Goal: Transaction & Acquisition: Purchase product/service

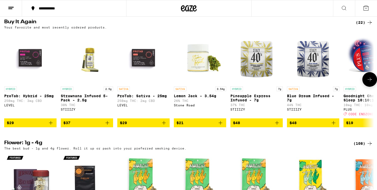
scroll to position [417, 0]
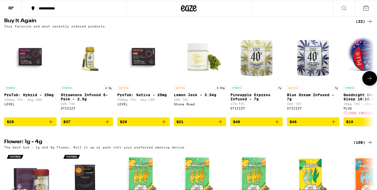
click at [108, 125] on icon "Add to bag" at bounding box center [107, 122] width 6 height 6
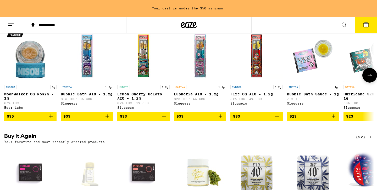
scroll to position [317, 0]
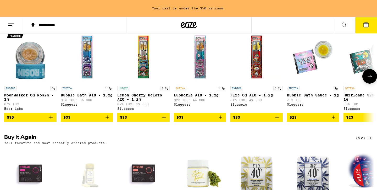
click at [374, 84] on button at bounding box center [369, 76] width 15 height 15
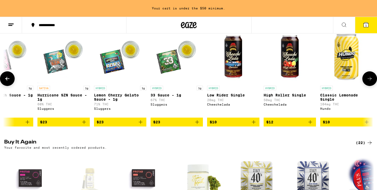
scroll to position [0, 312]
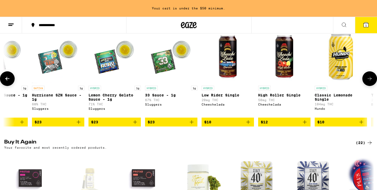
click at [374, 86] on button at bounding box center [369, 78] width 15 height 15
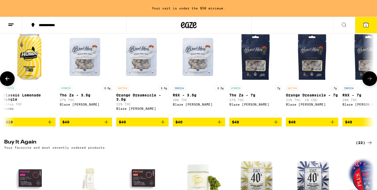
click at [374, 86] on button at bounding box center [369, 78] width 15 height 15
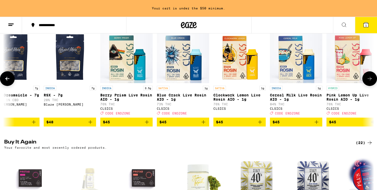
scroll to position [0, 935]
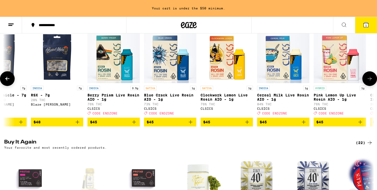
click at [374, 86] on button at bounding box center [369, 78] width 15 height 15
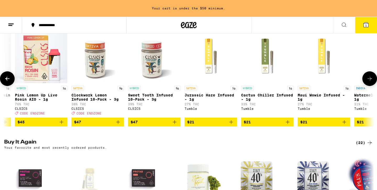
scroll to position [0, 1246]
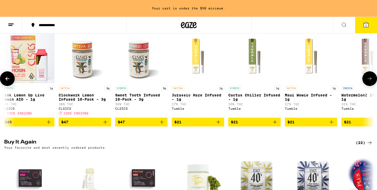
click at [374, 86] on button at bounding box center [369, 78] width 15 height 15
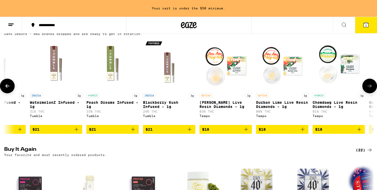
scroll to position [308, 0]
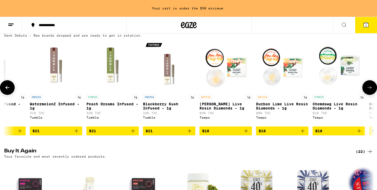
click at [366, 95] on button at bounding box center [369, 87] width 15 height 15
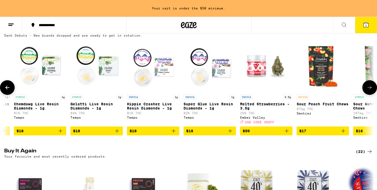
scroll to position [0, 1870]
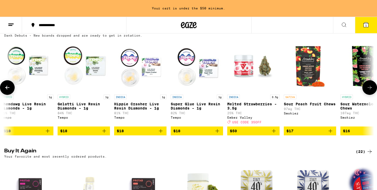
click at [100, 90] on img "Open page for Gelatti Live Resin Diamonds - 1g from Tempo" at bounding box center [84, 66] width 52 height 52
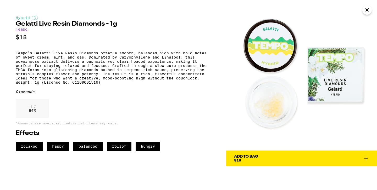
click at [366, 156] on icon at bounding box center [366, 159] width 6 height 6
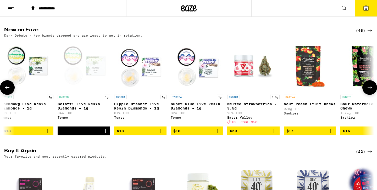
scroll to position [0, 1870]
click at [369, 11] on button "2" at bounding box center [366, 8] width 22 height 16
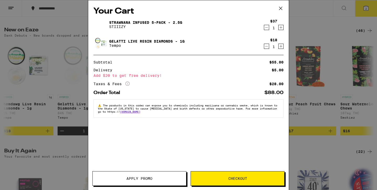
click at [216, 180] on span "Checkout" at bounding box center [237, 179] width 93 height 4
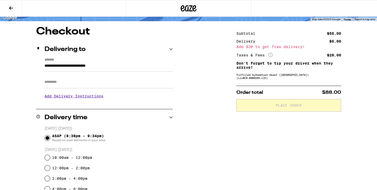
scroll to position [38, 0]
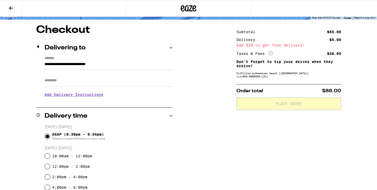
click at [11, 9] on icon at bounding box center [11, 8] width 6 height 6
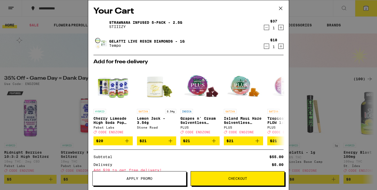
click at [282, 6] on icon at bounding box center [281, 8] width 8 height 8
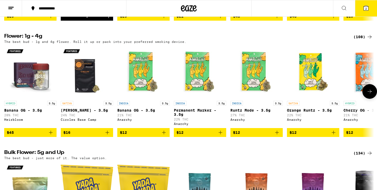
scroll to position [532, 0]
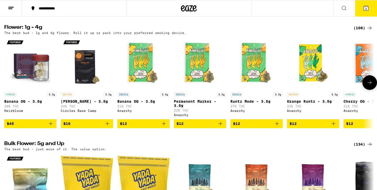
click at [377, 90] on button at bounding box center [369, 82] width 15 height 15
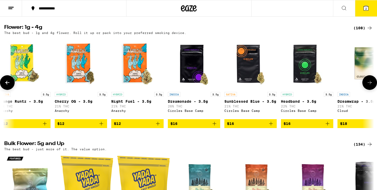
scroll to position [0, 312]
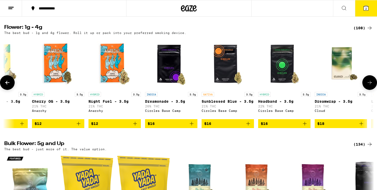
click at [376, 90] on button at bounding box center [369, 82] width 15 height 15
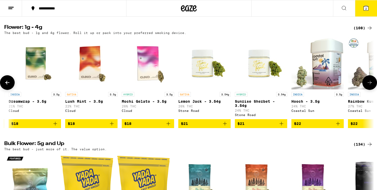
scroll to position [0, 623]
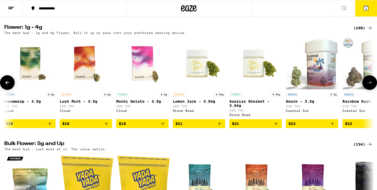
click at [376, 90] on button at bounding box center [369, 82] width 15 height 15
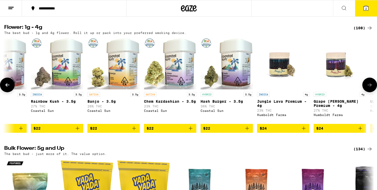
click at [375, 92] on button at bounding box center [369, 85] width 15 height 15
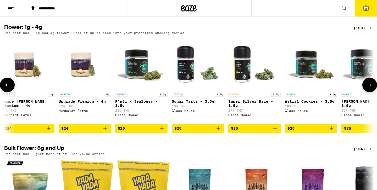
click at [375, 92] on button at bounding box center [369, 85] width 15 height 15
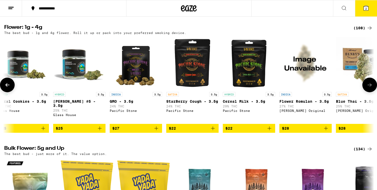
scroll to position [0, 1558]
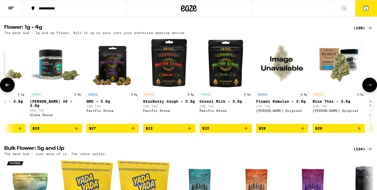
click at [375, 92] on button at bounding box center [369, 85] width 15 height 15
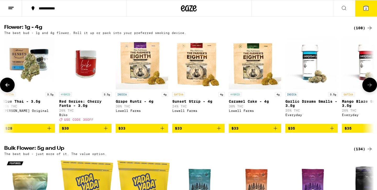
scroll to position [0, 1870]
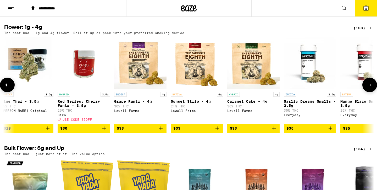
click at [375, 92] on button at bounding box center [369, 85] width 15 height 15
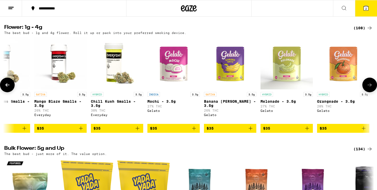
scroll to position [0, 2181]
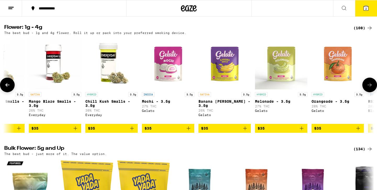
click at [375, 92] on button at bounding box center [369, 85] width 15 height 15
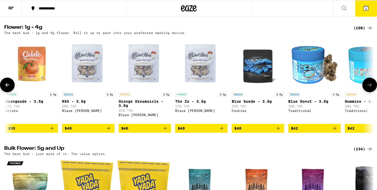
scroll to position [0, 2493]
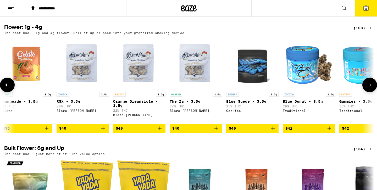
click at [375, 92] on button at bounding box center [369, 85] width 15 height 15
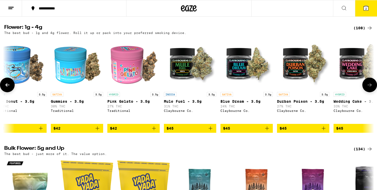
scroll to position [0, 2805]
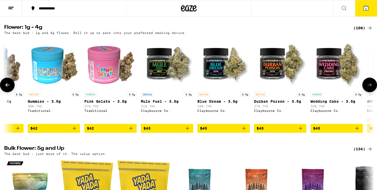
click at [375, 92] on button at bounding box center [369, 85] width 15 height 15
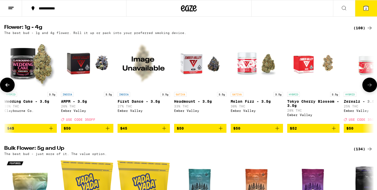
scroll to position [0, 3116]
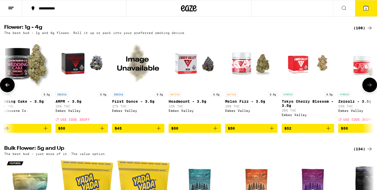
click at [374, 92] on button at bounding box center [369, 85] width 15 height 15
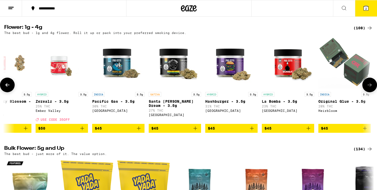
scroll to position [0, 3428]
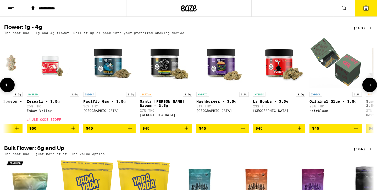
click at [374, 92] on button at bounding box center [369, 85] width 15 height 15
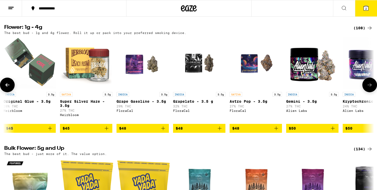
scroll to position [0, 3739]
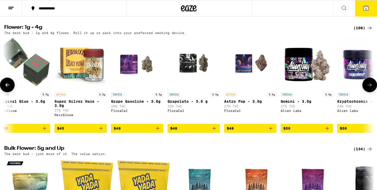
click at [197, 84] on img "Open page for Grapelato - 3.5 g from FloraCal" at bounding box center [193, 63] width 41 height 52
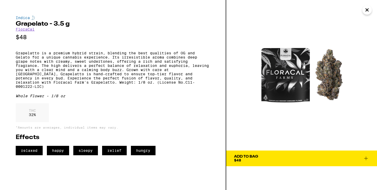
click at [367, 159] on icon at bounding box center [366, 159] width 6 height 6
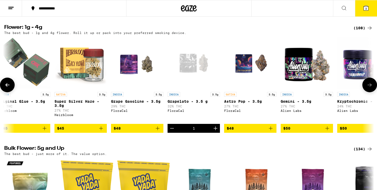
click at [371, 88] on icon at bounding box center [370, 85] width 6 height 6
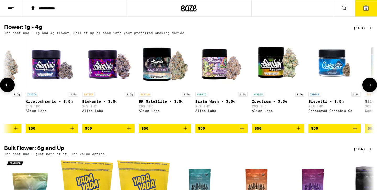
click at [371, 88] on icon at bounding box center [370, 85] width 6 height 6
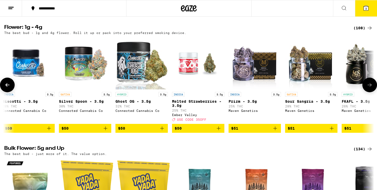
scroll to position [0, 4363]
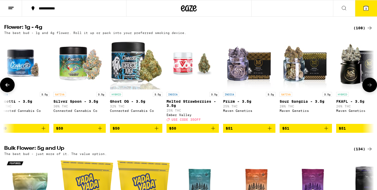
click at [371, 88] on icon at bounding box center [370, 85] width 6 height 6
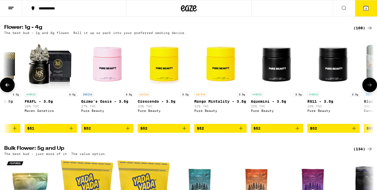
click at [371, 88] on icon at bounding box center [370, 85] width 6 height 6
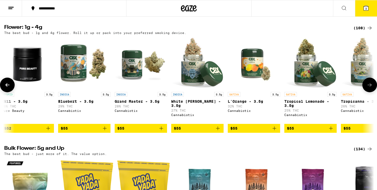
scroll to position [0, 4986]
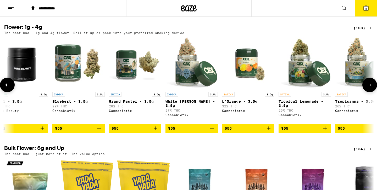
click at [371, 88] on icon at bounding box center [370, 85] width 6 height 6
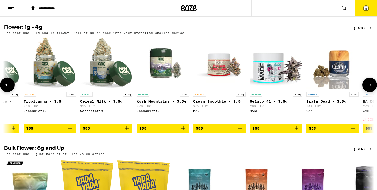
click at [371, 88] on icon at bounding box center [370, 85] width 6 height 6
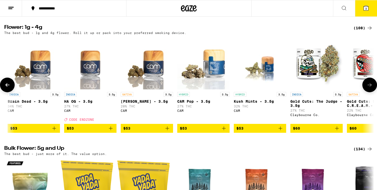
scroll to position [0, 5609]
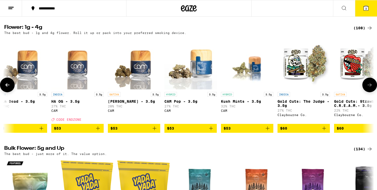
click at [8, 88] on icon at bounding box center [7, 85] width 6 height 6
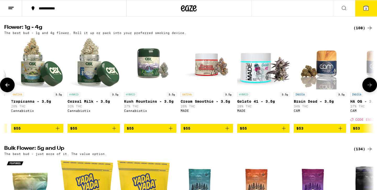
scroll to position [0, 5297]
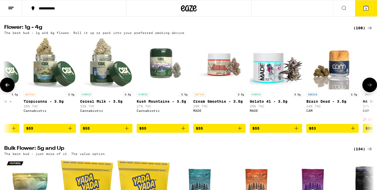
click at [372, 88] on icon at bounding box center [370, 85] width 6 height 6
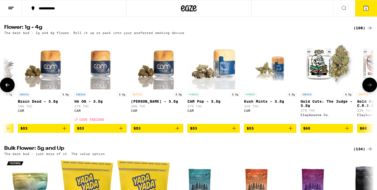
scroll to position [0, 5609]
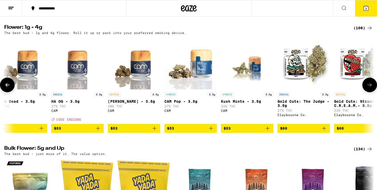
click at [372, 87] on icon at bounding box center [370, 85] width 4 height 4
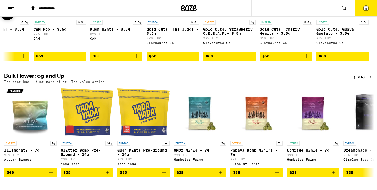
scroll to position [634, 0]
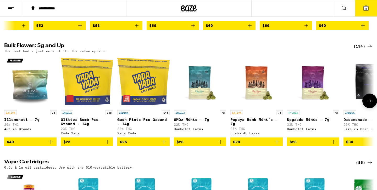
click at [369, 104] on icon at bounding box center [370, 101] width 6 height 6
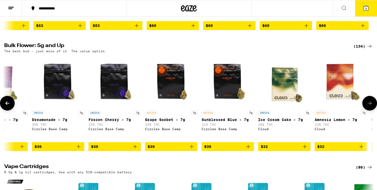
click at [369, 111] on button at bounding box center [369, 103] width 15 height 15
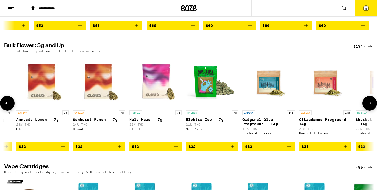
scroll to position [0, 623]
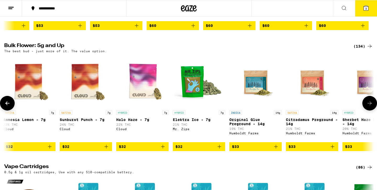
click at [369, 107] on icon at bounding box center [370, 103] width 6 height 6
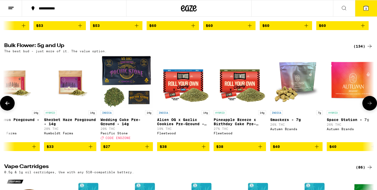
scroll to position [0, 935]
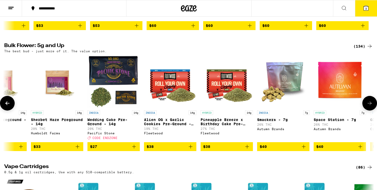
click at [369, 107] on icon at bounding box center [370, 103] width 6 height 6
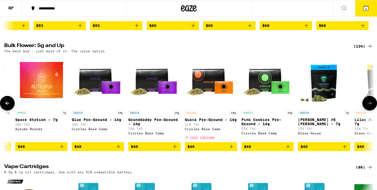
scroll to position [0, 1246]
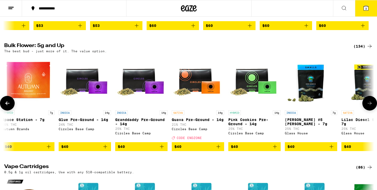
click at [369, 107] on icon at bounding box center [370, 103] width 6 height 6
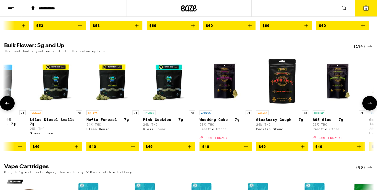
click at [369, 107] on icon at bounding box center [370, 103] width 6 height 6
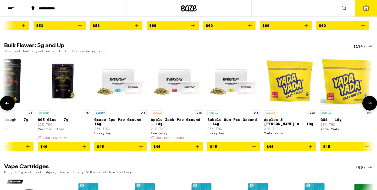
scroll to position [0, 1870]
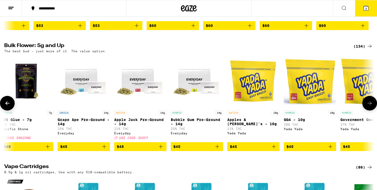
click at [369, 107] on icon at bounding box center [370, 103] width 6 height 6
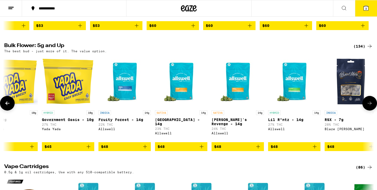
scroll to position [0, 2181]
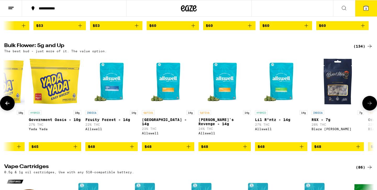
click at [369, 107] on icon at bounding box center [370, 103] width 6 height 6
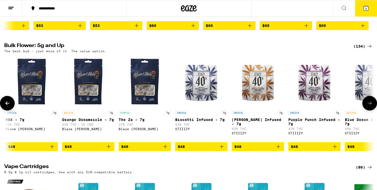
scroll to position [0, 2493]
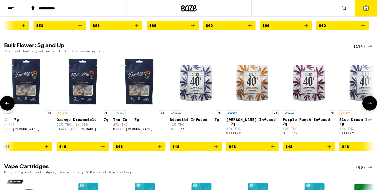
click at [29, 102] on img "Open page for RSX - 7g from Blaze Mota" at bounding box center [26, 82] width 52 height 52
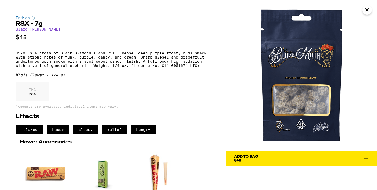
click at [367, 159] on icon at bounding box center [366, 159] width 6 height 6
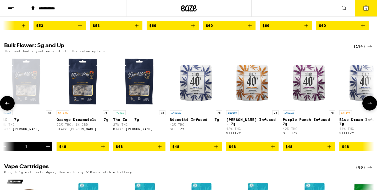
click at [258, 107] on img "Open page for King Louis XIII Infused - 7g from STIIIZY" at bounding box center [252, 82] width 52 height 52
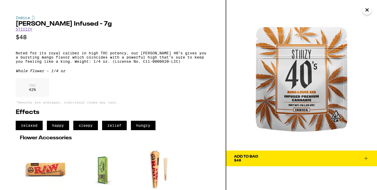
click at [368, 8] on icon "Close" at bounding box center [367, 10] width 6 height 8
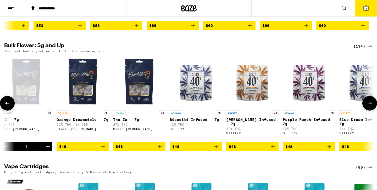
click at [303, 105] on img "Open page for Purple Punch Infused - 7g from STIIIZY" at bounding box center [309, 82] width 52 height 52
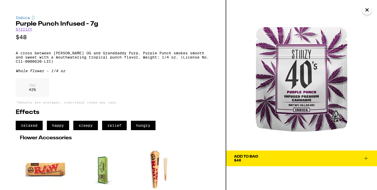
click at [365, 158] on icon at bounding box center [366, 159] width 6 height 6
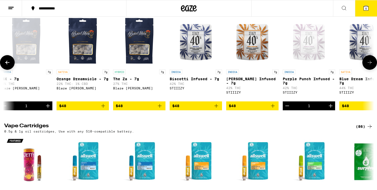
scroll to position [680, 0]
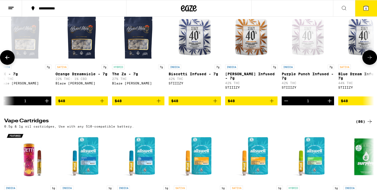
click at [370, 59] on icon at bounding box center [370, 58] width 4 height 4
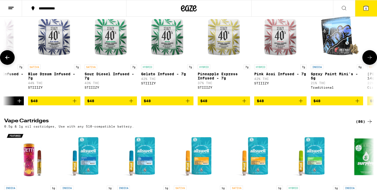
scroll to position [0, 2806]
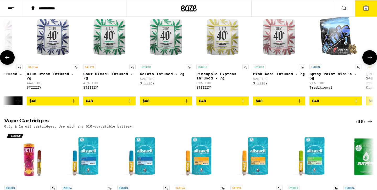
click at [370, 59] on icon at bounding box center [370, 58] width 4 height 4
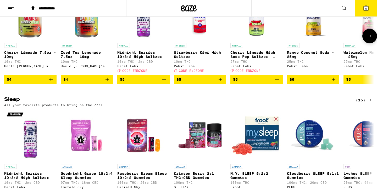
scroll to position [1813, 0]
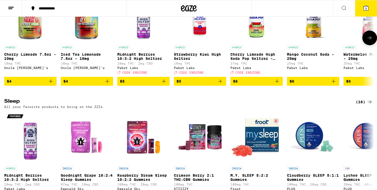
click at [371, 41] on icon at bounding box center [370, 38] width 6 height 6
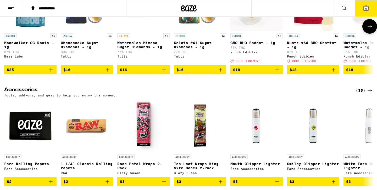
scroll to position [2190, 0]
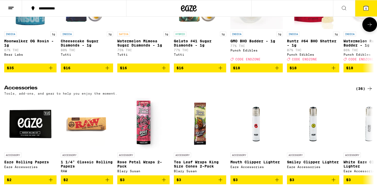
click at [135, 29] on img "Open page for Watermelon Mimosa Sugar Diamonds - 1g from Tutti" at bounding box center [143, 3] width 52 height 52
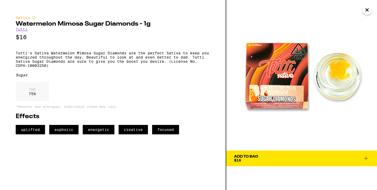
click at [369, 10] on icon "Close" at bounding box center [367, 10] width 6 height 8
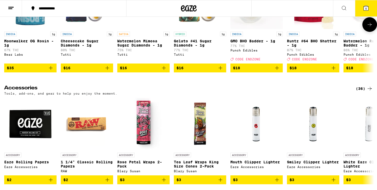
click at [313, 29] on img "Open page for Runtz #64 BHO Shatter - 1g from Punch Edibles" at bounding box center [313, 3] width 52 height 52
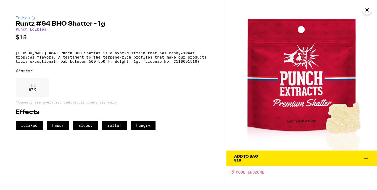
click at [369, 12] on icon "Close" at bounding box center [367, 10] width 6 height 8
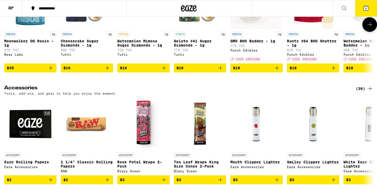
click at [369, 28] on icon at bounding box center [370, 24] width 6 height 6
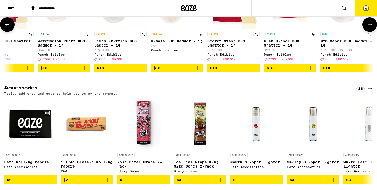
scroll to position [0, 312]
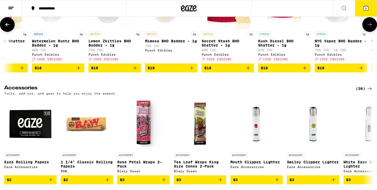
click at [369, 28] on icon at bounding box center [370, 24] width 6 height 6
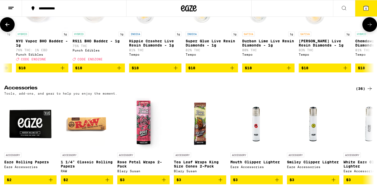
scroll to position [0, 623]
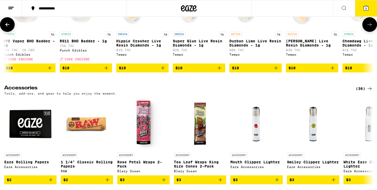
click at [369, 28] on icon at bounding box center [370, 24] width 6 height 6
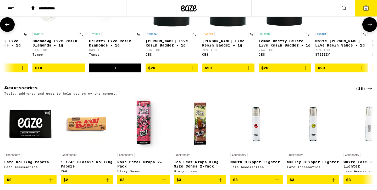
scroll to position [0, 935]
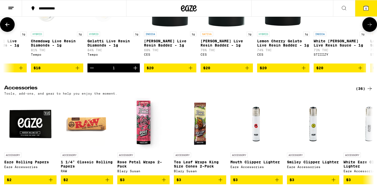
click at [369, 28] on icon at bounding box center [370, 24] width 6 height 6
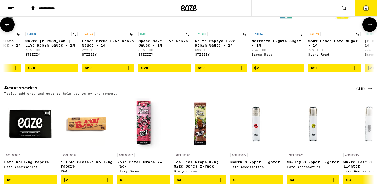
scroll to position [0, 1246]
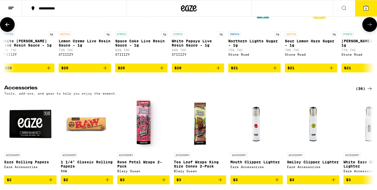
click at [253, 29] on img "Open page for Northern Lights Sugar - 1g from Stone Road" at bounding box center [254, 3] width 52 height 52
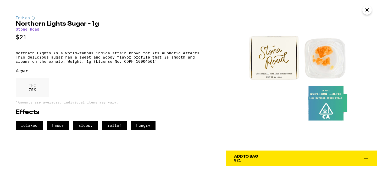
click at [368, 9] on icon "Close" at bounding box center [367, 10] width 6 height 8
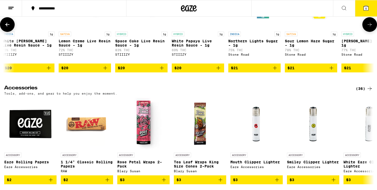
scroll to position [2192, 0]
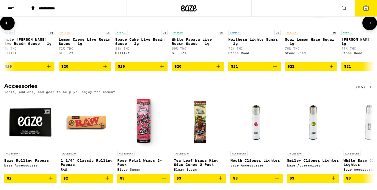
click at [371, 26] on icon at bounding box center [370, 23] width 6 height 6
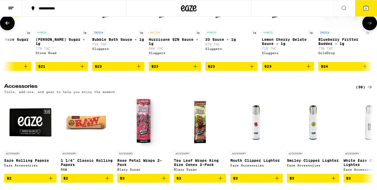
scroll to position [0, 1558]
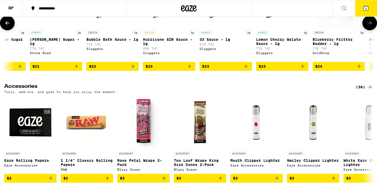
click at [61, 27] on img "Open page for Oreo Biscotti Sugar - 1g from Stone Road" at bounding box center [56, 1] width 52 height 52
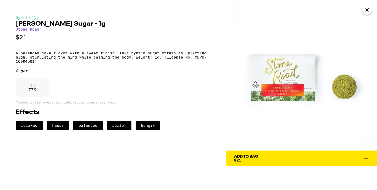
click at [368, 12] on icon "Close" at bounding box center [367, 10] width 6 height 8
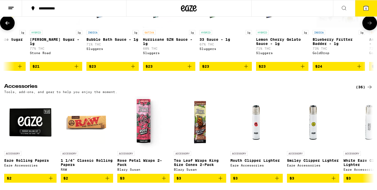
click at [370, 30] on button at bounding box center [369, 23] width 15 height 15
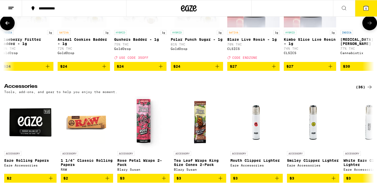
click at [369, 30] on button at bounding box center [369, 23] width 15 height 15
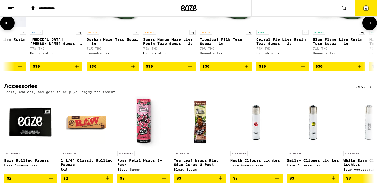
scroll to position [0, 2181]
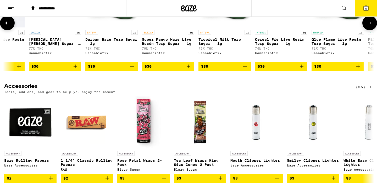
click at [369, 30] on button at bounding box center [369, 23] width 15 height 15
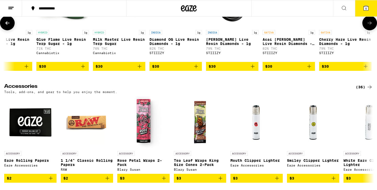
scroll to position [0, 2493]
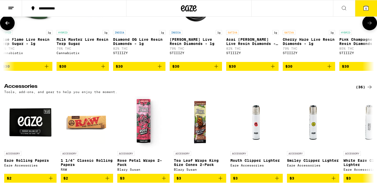
click at [374, 30] on button at bounding box center [369, 23] width 15 height 15
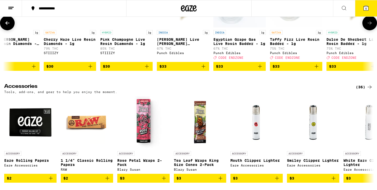
scroll to position [0, 2742]
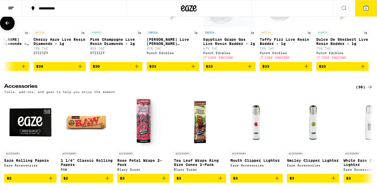
click at [118, 27] on img "Open page for Pink Champagne Live Resin Diamonds - 1g from STIIIZY" at bounding box center [116, 1] width 52 height 52
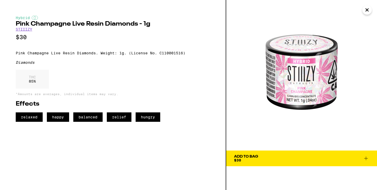
click at [367, 10] on icon "Close" at bounding box center [367, 10] width 3 height 3
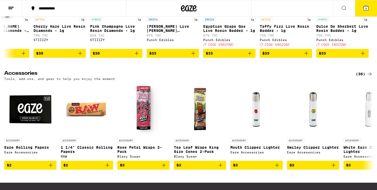
scroll to position [2200, 0]
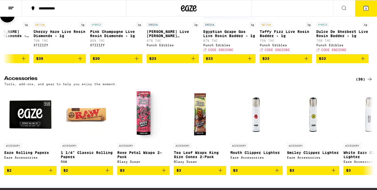
click at [7, 18] on icon at bounding box center [7, 15] width 6 height 6
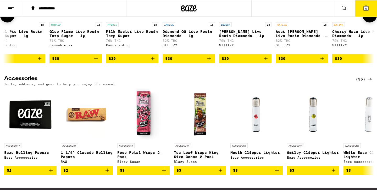
scroll to position [0, 2431]
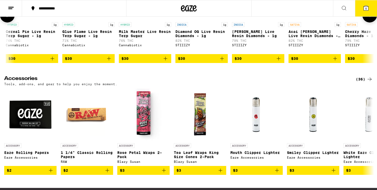
click at [7, 18] on icon at bounding box center [7, 15] width 6 height 6
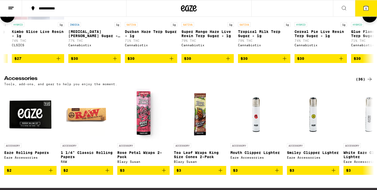
scroll to position [0, 2119]
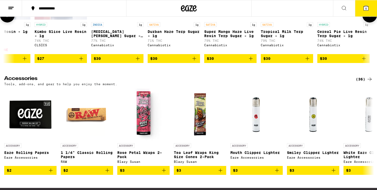
click at [7, 18] on icon at bounding box center [7, 15] width 6 height 6
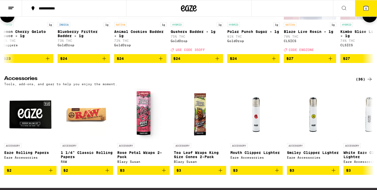
scroll to position [0, 1807]
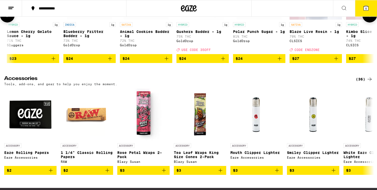
click at [7, 18] on icon at bounding box center [7, 15] width 6 height 6
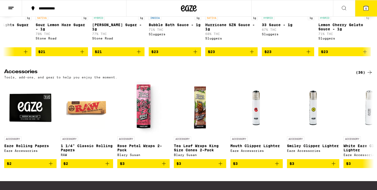
scroll to position [2206, 0]
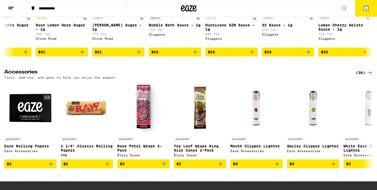
click at [8, 12] on icon at bounding box center [7, 8] width 6 height 6
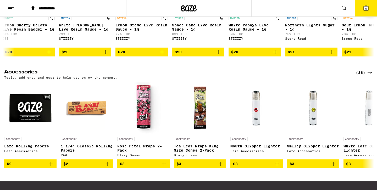
scroll to position [0, 1184]
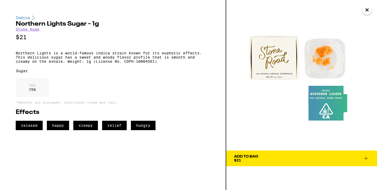
click at [366, 158] on icon at bounding box center [366, 159] width 6 height 6
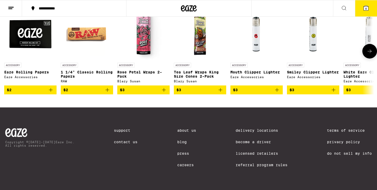
scroll to position [2298, 0]
click at [369, 54] on icon at bounding box center [370, 51] width 6 height 6
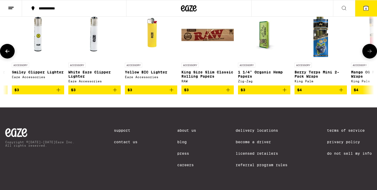
scroll to position [0, 312]
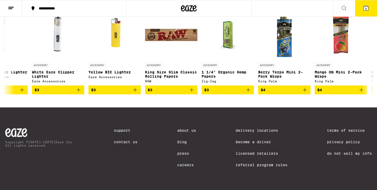
click at [370, 7] on button "6" at bounding box center [366, 8] width 22 height 16
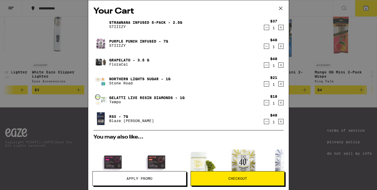
click at [268, 65] on icon "Decrement" at bounding box center [266, 65] width 5 height 6
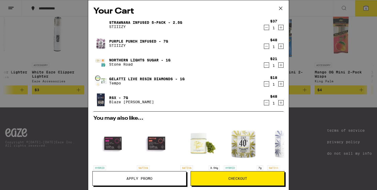
click at [161, 77] on link "Gelatti Live Resin Diamonds - 1g" at bounding box center [146, 79] width 75 height 4
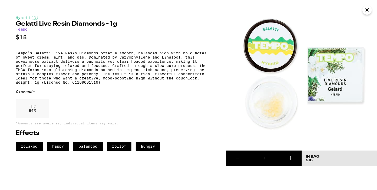
click at [367, 10] on icon "Close" at bounding box center [367, 10] width 3 height 3
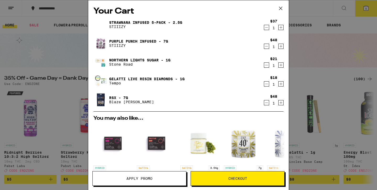
click at [150, 58] on link "Northern Lights Sugar - 1g" at bounding box center [139, 60] width 61 height 4
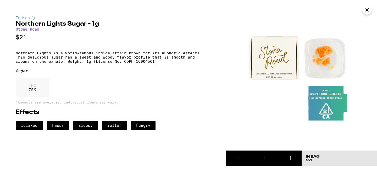
click at [366, 12] on icon "Close" at bounding box center [367, 10] width 6 height 8
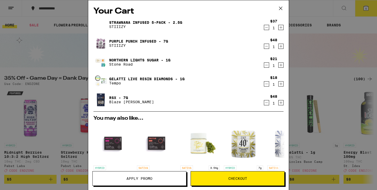
click at [266, 29] on icon "Decrement" at bounding box center [266, 27] width 5 height 6
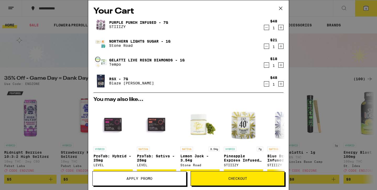
click at [281, 8] on icon at bounding box center [280, 8] width 3 height 3
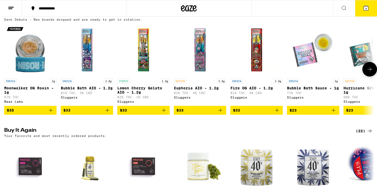
scroll to position [305, 0]
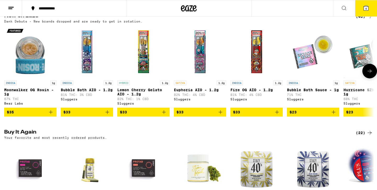
click at [368, 74] on icon at bounding box center [370, 71] width 6 height 6
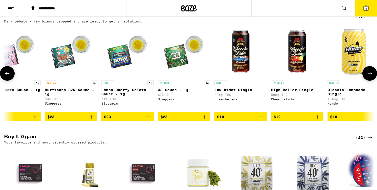
scroll to position [0, 312]
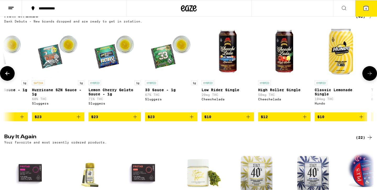
click at [368, 79] on button at bounding box center [369, 73] width 15 height 15
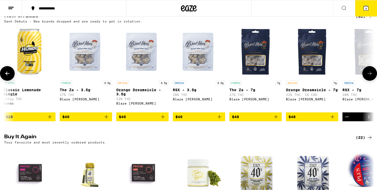
click at [368, 79] on button at bounding box center [369, 73] width 15 height 15
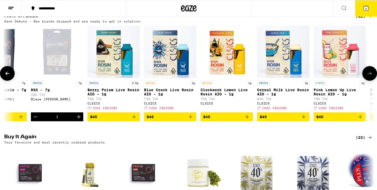
click at [368, 79] on button at bounding box center [369, 73] width 15 height 15
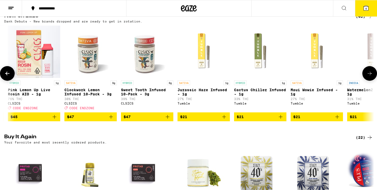
scroll to position [0, 1246]
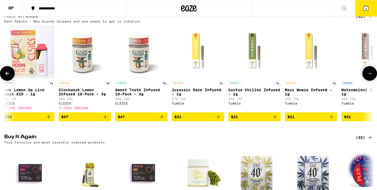
click at [368, 79] on button at bounding box center [369, 73] width 15 height 15
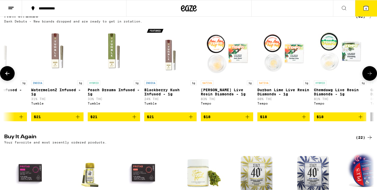
scroll to position [0, 1558]
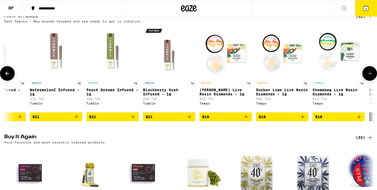
click at [368, 79] on button at bounding box center [369, 73] width 15 height 15
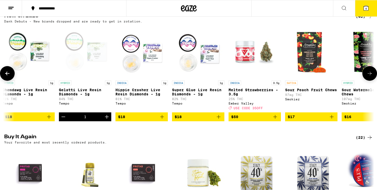
scroll to position [0, 1870]
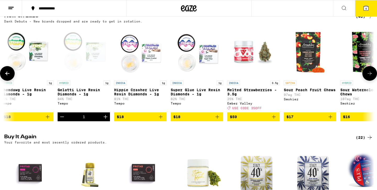
click at [143, 67] on img "Open page for Hippie Crasher Live Resin Diamonds - 1g from Tempo" at bounding box center [140, 52] width 52 height 52
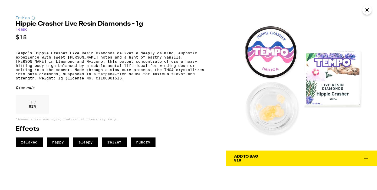
click at [366, 159] on icon at bounding box center [366, 159] width 6 height 6
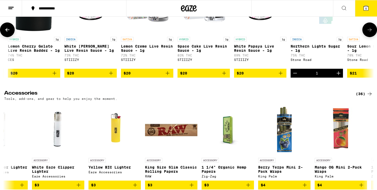
scroll to position [2192, 0]
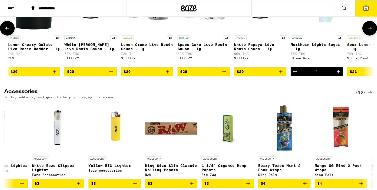
click at [369, 31] on icon at bounding box center [370, 28] width 6 height 6
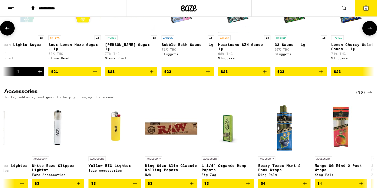
scroll to position [0, 1496]
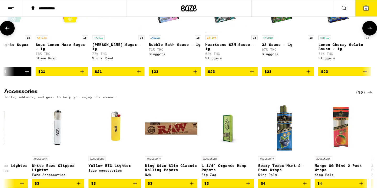
click at [120, 33] on img "Open page for Oreo Biscotti Sugar - 1g from Stone Road" at bounding box center [118, 6] width 52 height 52
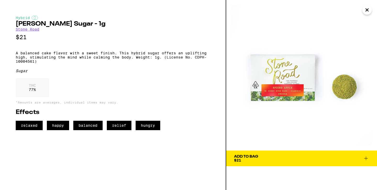
click at [364, 157] on icon at bounding box center [366, 159] width 6 height 6
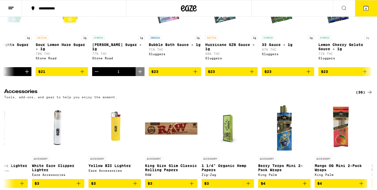
click at [363, 13] on button "6" at bounding box center [366, 8] width 22 height 16
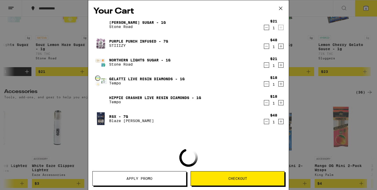
scroll to position [2138, 0]
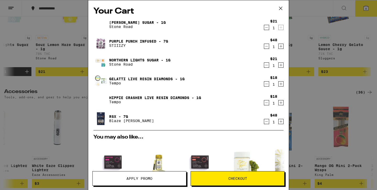
click at [145, 21] on link "[PERSON_NAME] Sugar - 1g" at bounding box center [137, 22] width 57 height 4
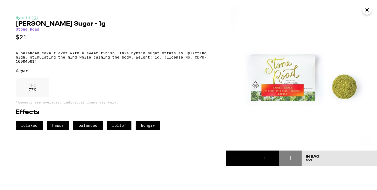
click at [369, 10] on icon "Close" at bounding box center [367, 10] width 6 height 8
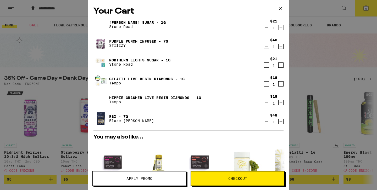
click at [175, 98] on link "Hippie Crasher Live Resin Diamonds - 1g" at bounding box center [155, 98] width 92 height 4
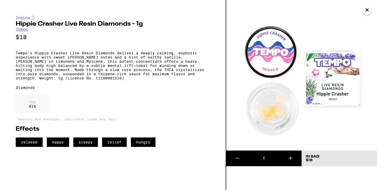
click at [365, 11] on icon "Close" at bounding box center [367, 10] width 6 height 8
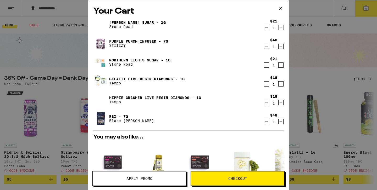
click at [167, 77] on link "Gelatti Live Resin Diamonds - 1g" at bounding box center [146, 79] width 75 height 4
click at [165, 80] on link "Gelatti Live Resin Diamonds - 1g" at bounding box center [146, 79] width 75 height 4
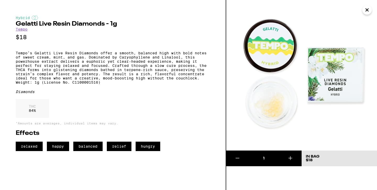
click at [369, 13] on icon "Close" at bounding box center [367, 10] width 6 height 8
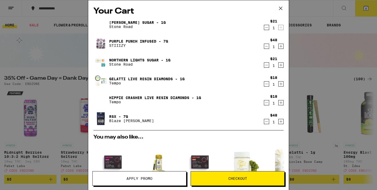
click at [267, 85] on icon "Decrement" at bounding box center [266, 84] width 5 height 6
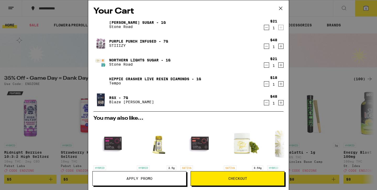
click at [159, 80] on link "Hippie Crasher Live Resin Diamonds - 1g" at bounding box center [155, 79] width 92 height 4
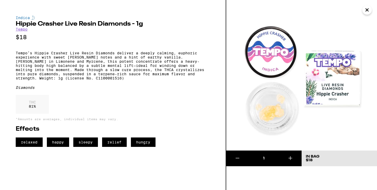
click at [367, 8] on icon "Close" at bounding box center [367, 10] width 6 height 8
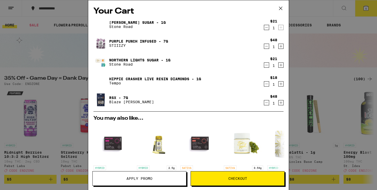
click at [154, 22] on link "[PERSON_NAME] Sugar - 1g" at bounding box center [137, 22] width 57 height 4
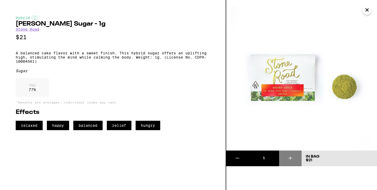
click at [368, 11] on icon "Close" at bounding box center [367, 10] width 3 height 3
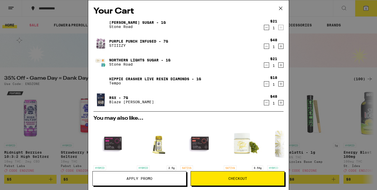
click at [163, 60] on link "Northern Lights Sugar - 1g" at bounding box center [139, 60] width 61 height 4
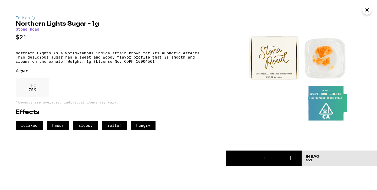
click at [367, 11] on icon "Close" at bounding box center [367, 10] width 6 height 8
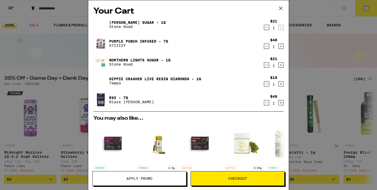
click at [125, 78] on link "Hippie Crasher Live Resin Diamonds - 1g" at bounding box center [155, 79] width 92 height 4
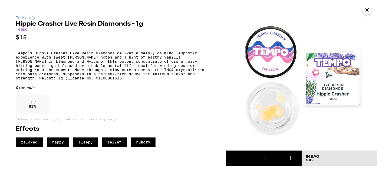
click at [371, 9] on button "Close" at bounding box center [366, 9] width 9 height 9
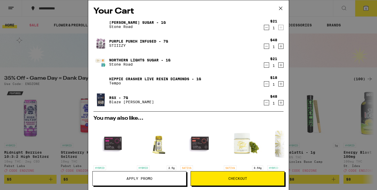
click at [266, 84] on icon "Decrement" at bounding box center [266, 84] width 5 height 6
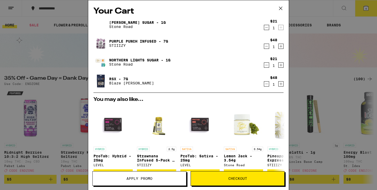
click at [266, 84] on icon "Decrement" at bounding box center [266, 84] width 5 height 6
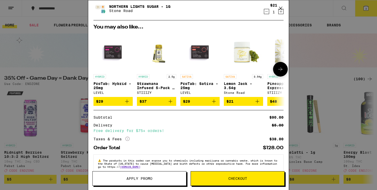
scroll to position [65, 0]
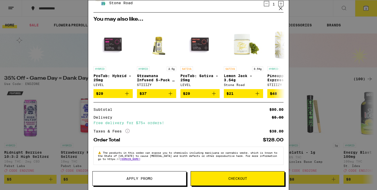
click at [246, 178] on span "Checkout" at bounding box center [237, 179] width 19 height 4
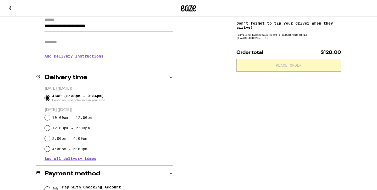
scroll to position [187, 0]
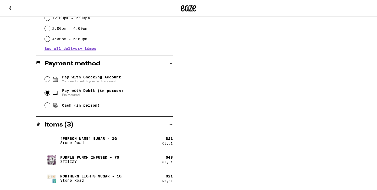
click at [46, 94] on input "Pay with Debit (in person) Pin required" at bounding box center [47, 92] width 5 height 5
radio input "true"
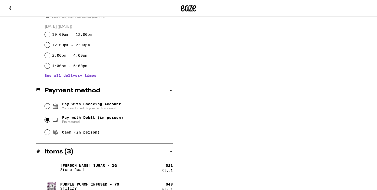
scroll to position [0, 0]
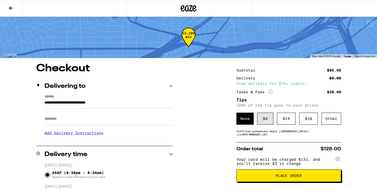
click at [267, 122] on div "$ 9" at bounding box center [265, 119] width 16 height 12
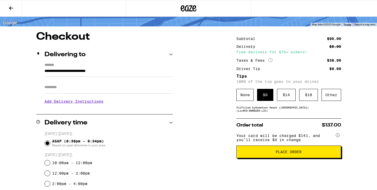
scroll to position [34, 0]
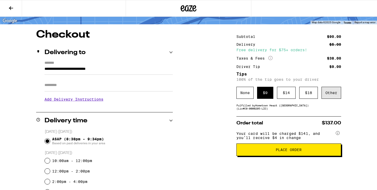
click at [330, 94] on div "Other" at bounding box center [332, 93] width 20 height 12
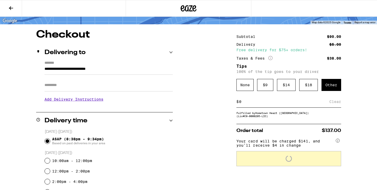
click at [279, 107] on div "$ Clear" at bounding box center [288, 102] width 105 height 12
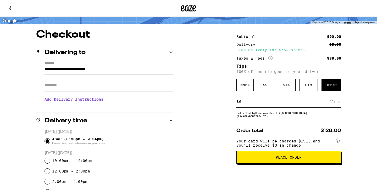
click at [263, 104] on input at bounding box center [284, 102] width 91 height 5
type input "7"
click at [336, 102] on div "Save" at bounding box center [336, 102] width 9 height 12
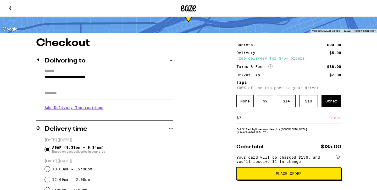
scroll to position [33, 0]
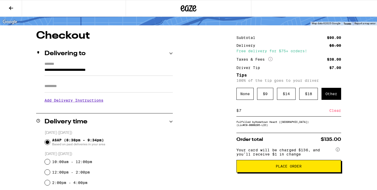
click at [311, 168] on span "Place Order" at bounding box center [289, 167] width 96 height 4
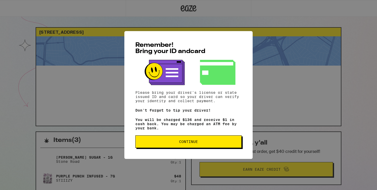
click at [235, 142] on button "Continue" at bounding box center [188, 142] width 106 height 13
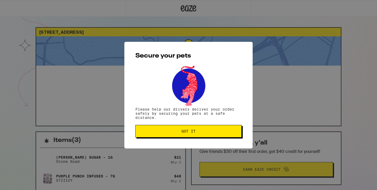
click at [220, 133] on span "Got it" at bounding box center [188, 132] width 97 height 4
